Goal: Information Seeking & Learning: Find specific fact

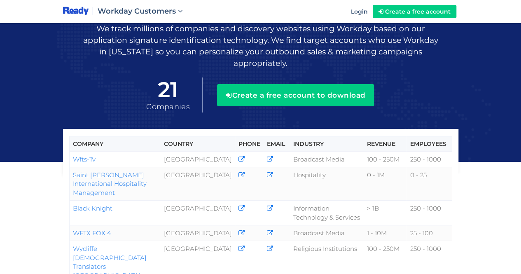
scroll to position [27, 0]
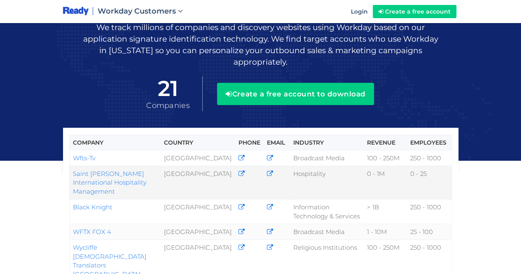
drag, startPoint x: 153, startPoint y: 171, endPoint x: 74, endPoint y: 165, distance: 79.2
click at [74, 165] on td "Saint [PERSON_NAME] International Hospitality Management" at bounding box center [114, 181] width 91 height 33
copy link "Saint [PERSON_NAME] International Hospitality Management"
drag, startPoint x: 117, startPoint y: 209, endPoint x: 69, endPoint y: 214, distance: 48.0
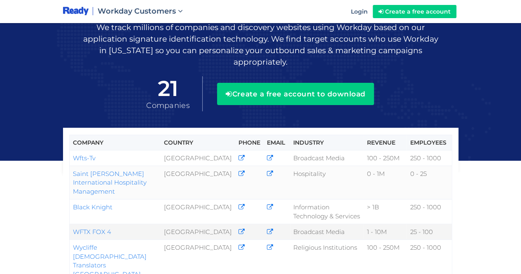
click at [69, 224] on td "WFTX FOX 4" at bounding box center [114, 232] width 91 height 16
copy link "WFTX FOX 4"
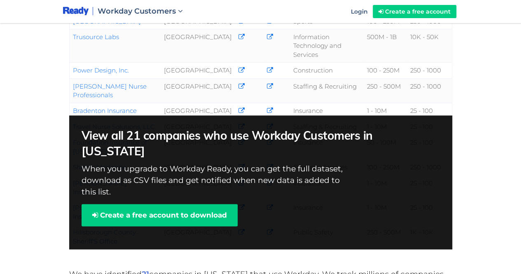
scroll to position [401, 0]
